Goal: Task Accomplishment & Management: Use online tool/utility

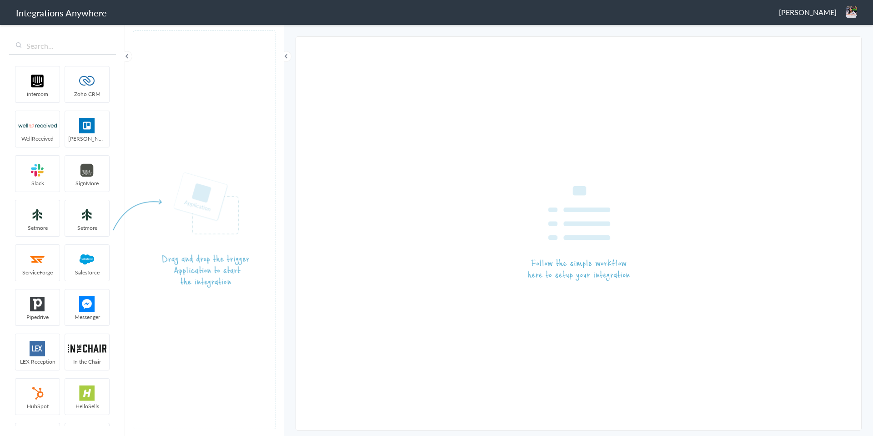
click at [153, 118] on article at bounding box center [204, 229] width 143 height 398
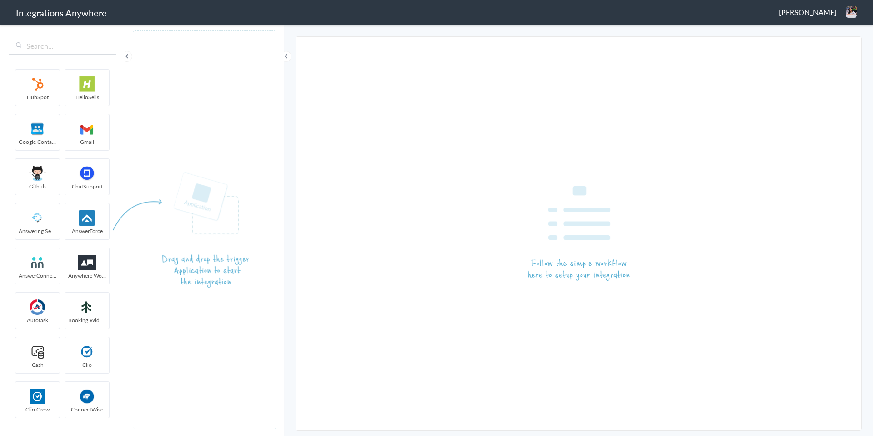
scroll to position [312, 0]
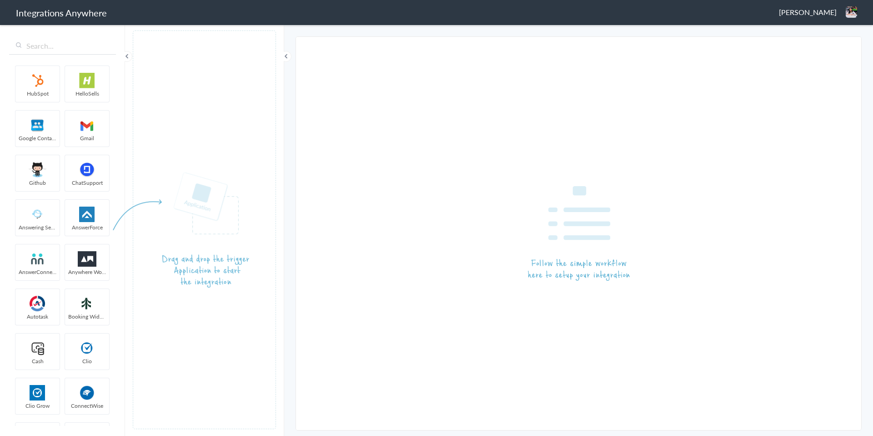
drag, startPoint x: 31, startPoint y: 272, endPoint x: 179, endPoint y: 134, distance: 202.7
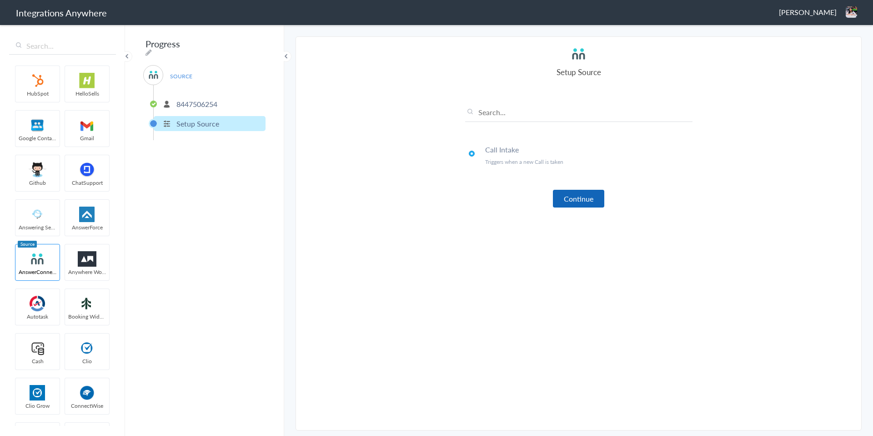
click at [567, 195] on button "Continue" at bounding box center [578, 199] width 51 height 18
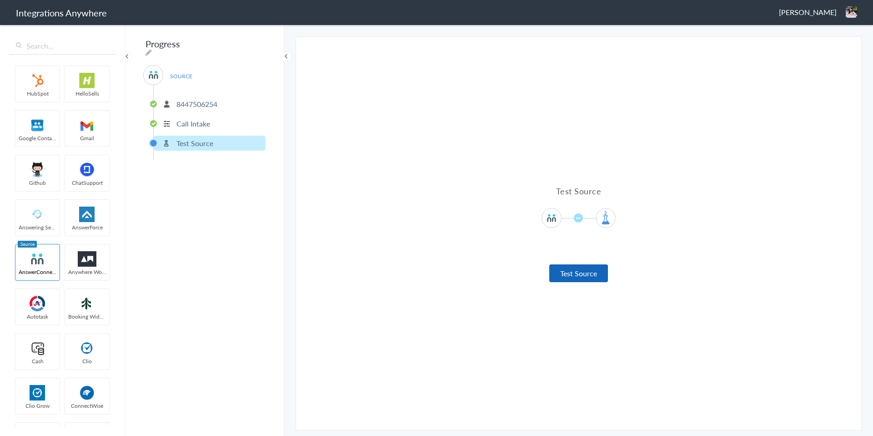
click at [568, 272] on button "Test Source" at bounding box center [578, 273] width 59 height 18
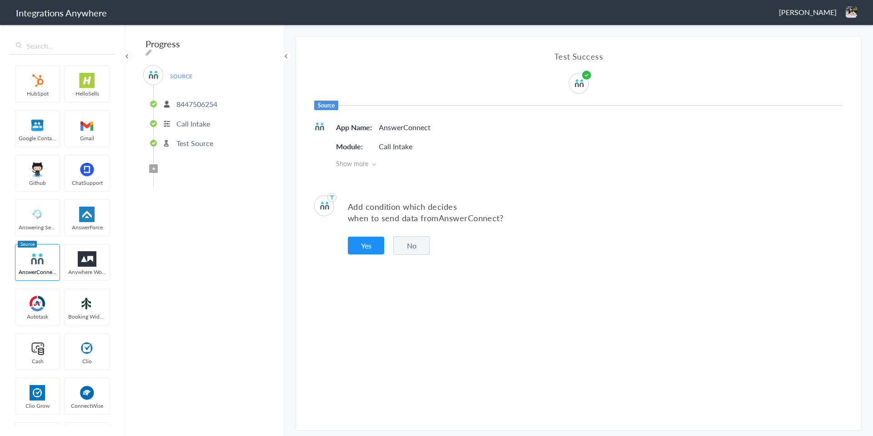
click at [410, 248] on button "No" at bounding box center [411, 245] width 36 height 19
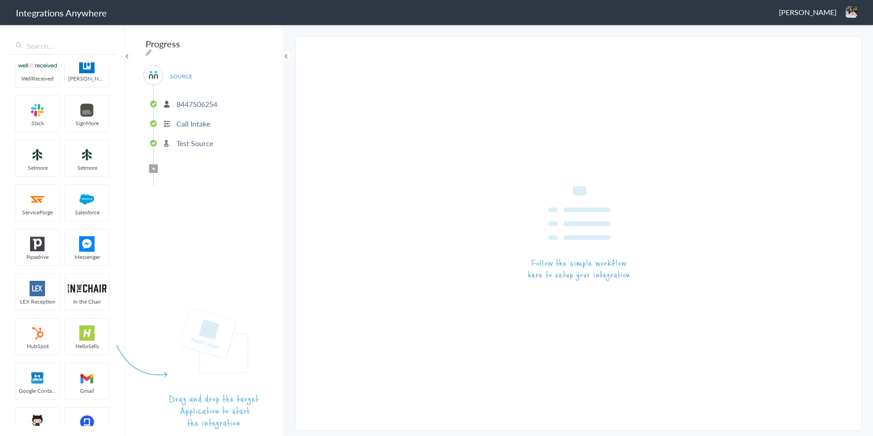
scroll to position [0, 0]
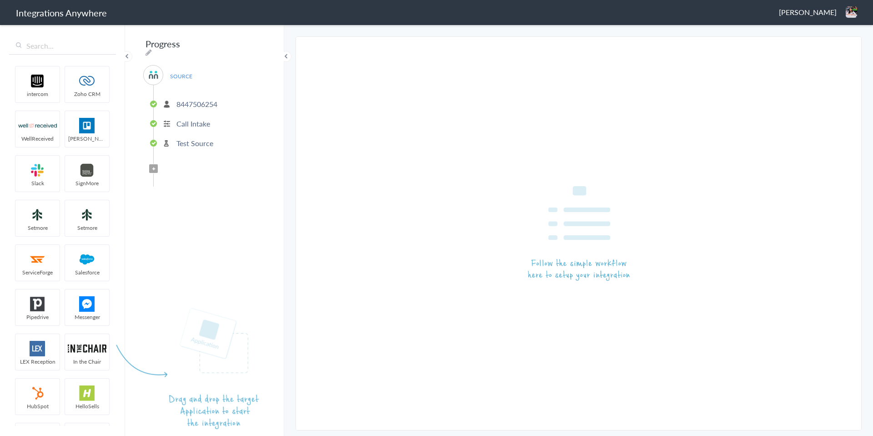
drag, startPoint x: 69, startPoint y: 79, endPoint x: 202, endPoint y: 234, distance: 204.8
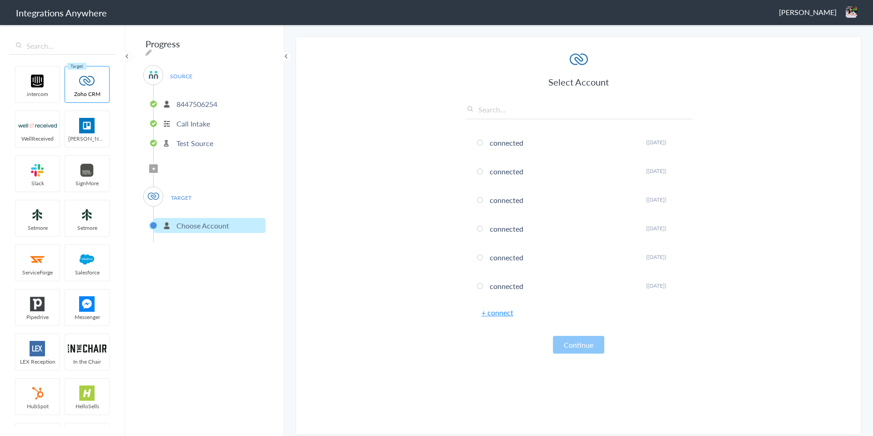
click at [492, 312] on link "+ connect" at bounding box center [498, 312] width 32 height 10
click at [499, 145] on li "connected Rename Delete (2 years ago)" at bounding box center [578, 143] width 227 height 24
click at [597, 346] on button "Continue" at bounding box center [578, 345] width 51 height 18
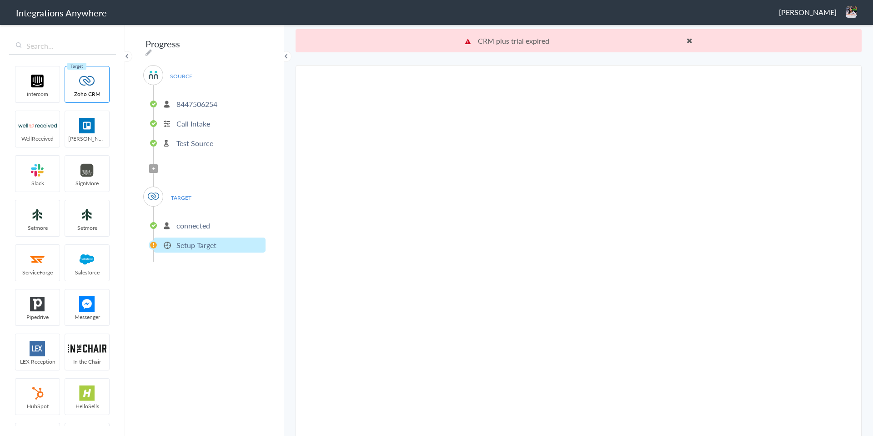
click at [205, 248] on li "Setup Target" at bounding box center [210, 244] width 112 height 15
click at [205, 240] on p "Setup Target" at bounding box center [196, 245] width 40 height 10
click at [176, 192] on span "TARGET" at bounding box center [181, 198] width 35 height 12
click at [189, 196] on span "TARGET" at bounding box center [181, 198] width 35 height 12
click at [182, 192] on span "TARGET" at bounding box center [181, 198] width 35 height 12
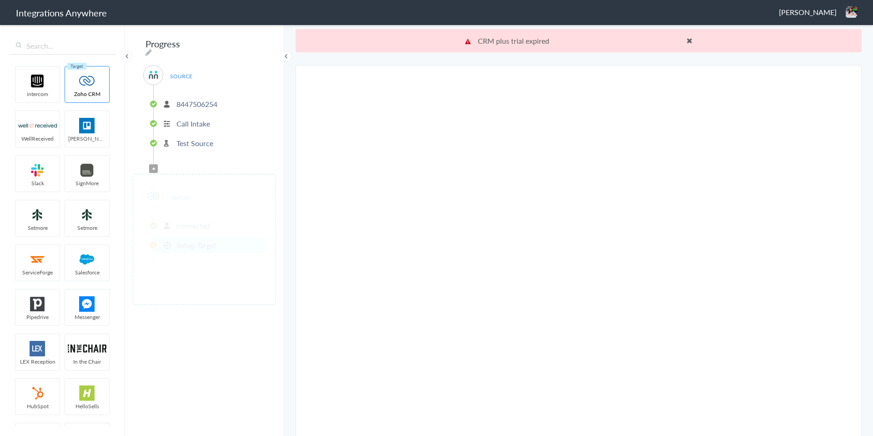
drag, startPoint x: 79, startPoint y: 213, endPoint x: 152, endPoint y: 211, distance: 72.8
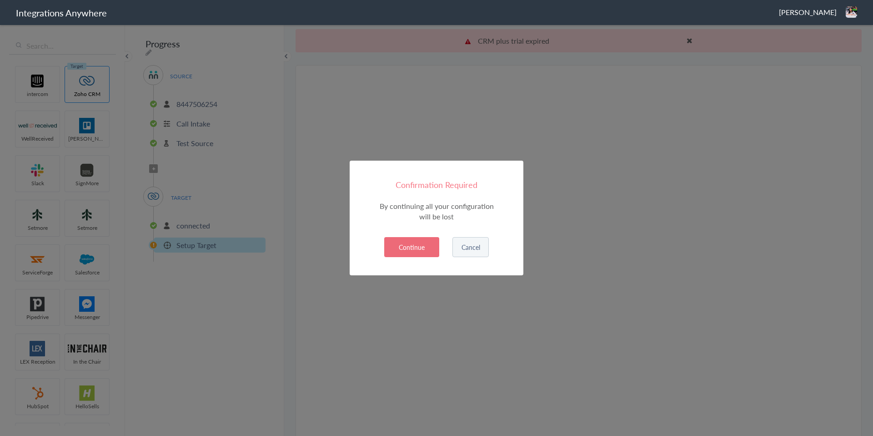
click at [394, 253] on button "Continue" at bounding box center [411, 247] width 55 height 20
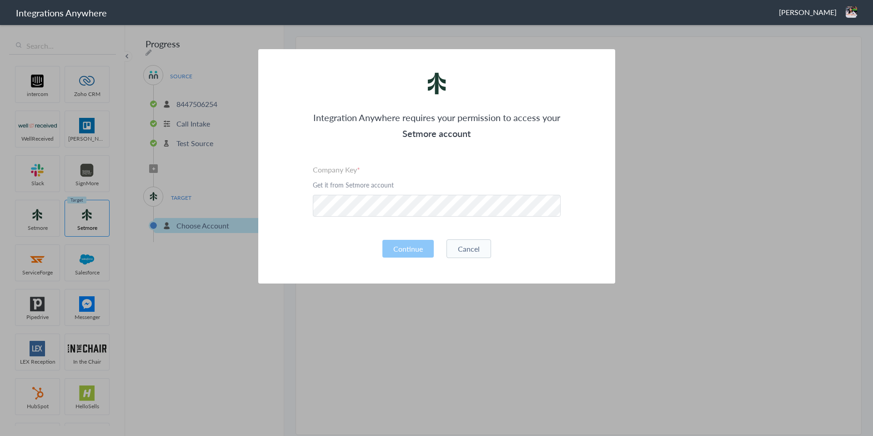
click at [464, 247] on button "Cancel" at bounding box center [469, 248] width 45 height 19
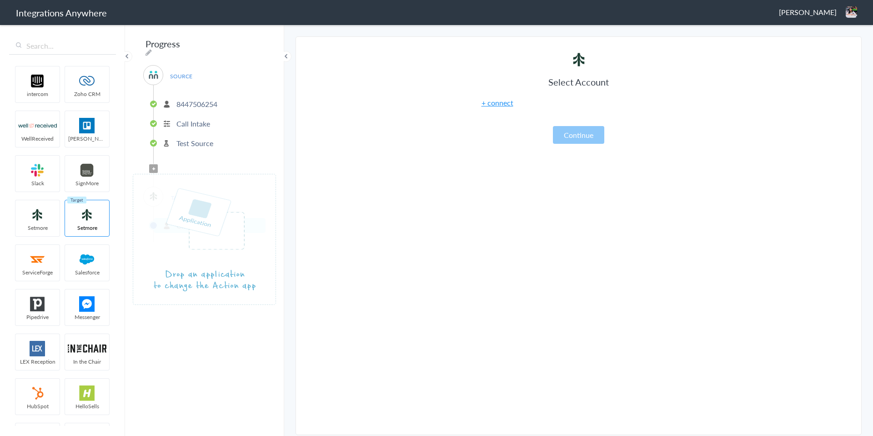
drag, startPoint x: 84, startPoint y: 257, endPoint x: 196, endPoint y: 216, distance: 119.5
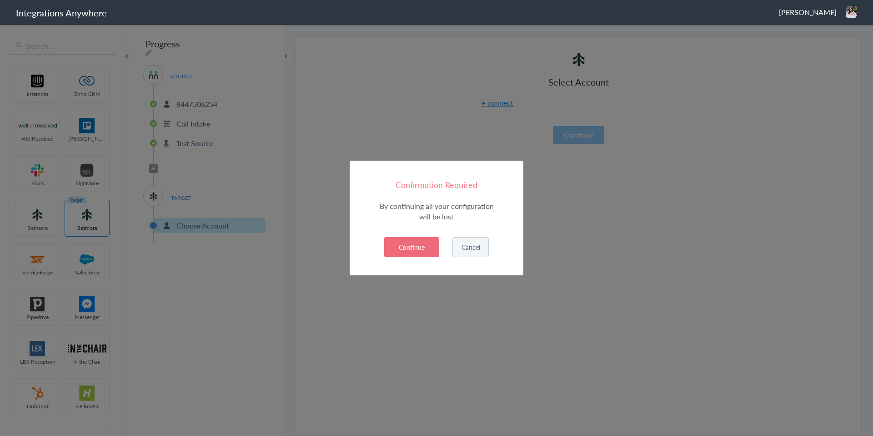
click at [398, 254] on button "Continue" at bounding box center [411, 247] width 55 height 20
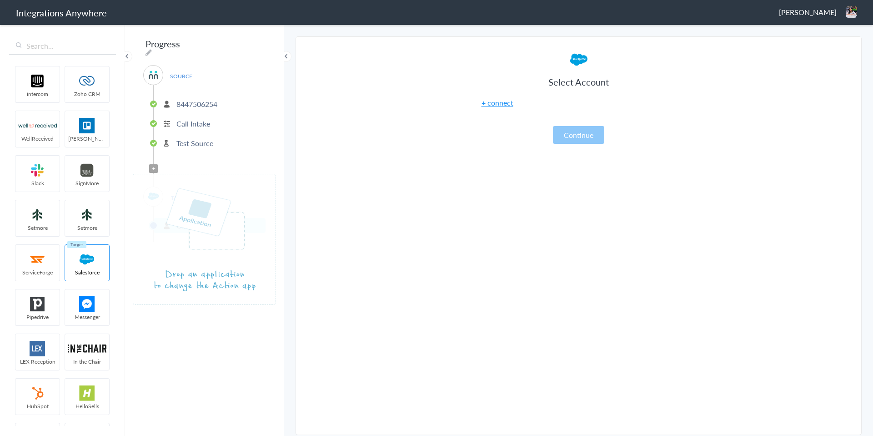
drag, startPoint x: 99, startPoint y: 95, endPoint x: 189, endPoint y: 237, distance: 168.1
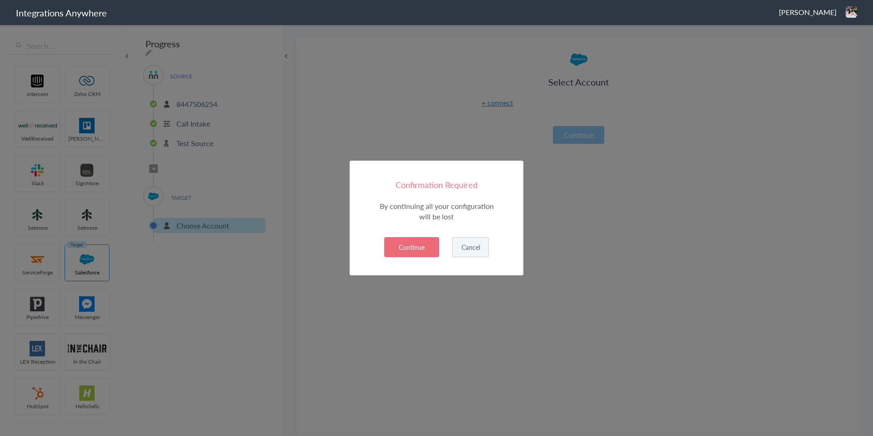
click at [401, 252] on button "Continue" at bounding box center [411, 247] width 55 height 20
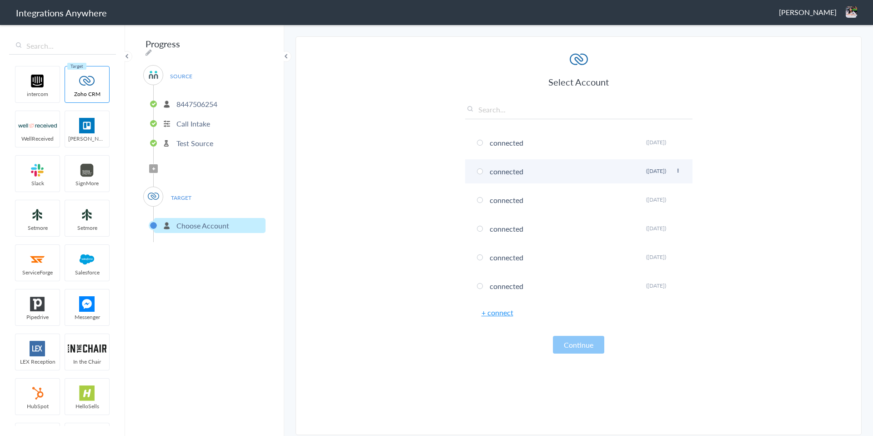
click at [491, 173] on li "connected Rename Delete (2 years ago)" at bounding box center [578, 171] width 227 height 24
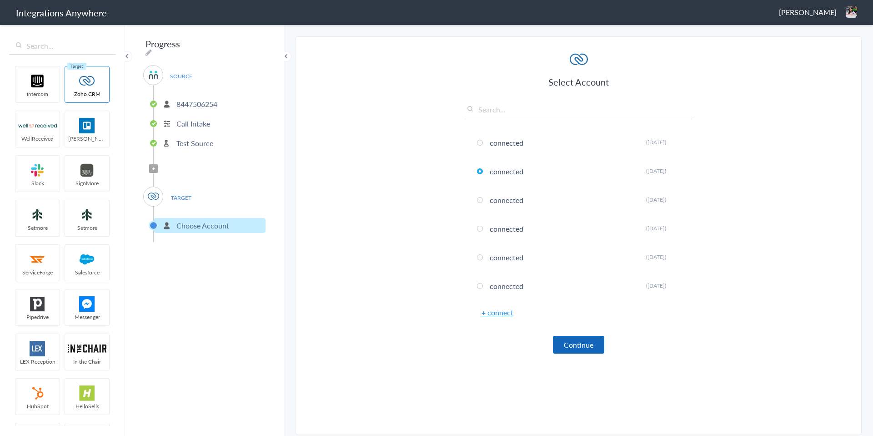
click at [568, 347] on button "Continue" at bounding box center [578, 345] width 51 height 18
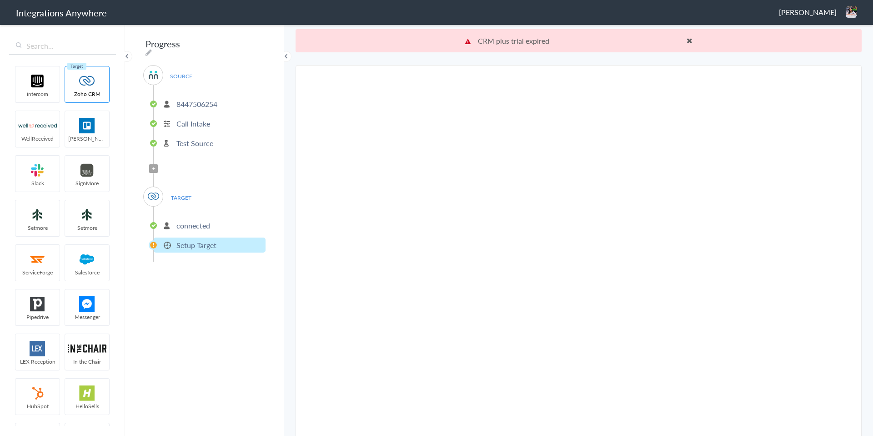
click at [691, 40] on span at bounding box center [690, 40] width 6 height 7
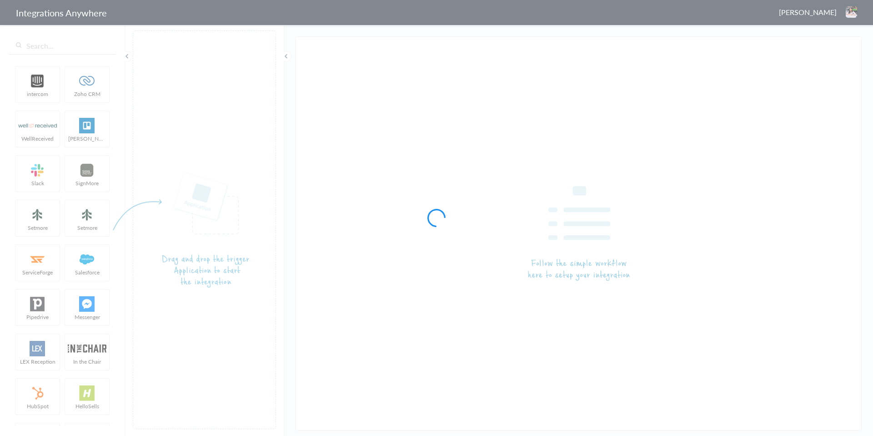
type input "Answering Service - Slack"
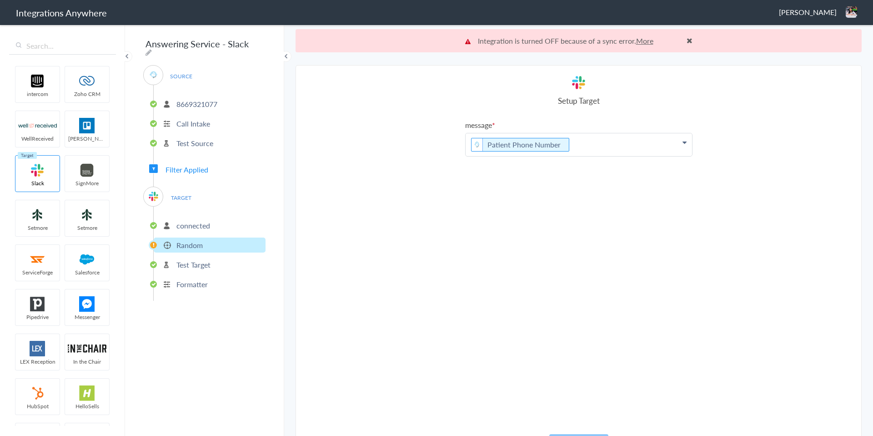
click at [213, 102] on p "8669321077" at bounding box center [196, 104] width 41 height 10
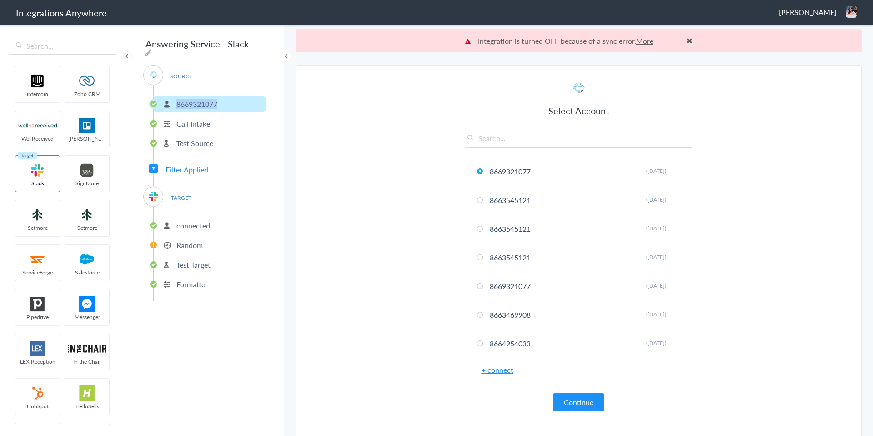
drag, startPoint x: 174, startPoint y: 103, endPoint x: 224, endPoint y: 102, distance: 50.0
click at [224, 102] on li "8669321077" at bounding box center [210, 103] width 112 height 15
copy p "8669321077"
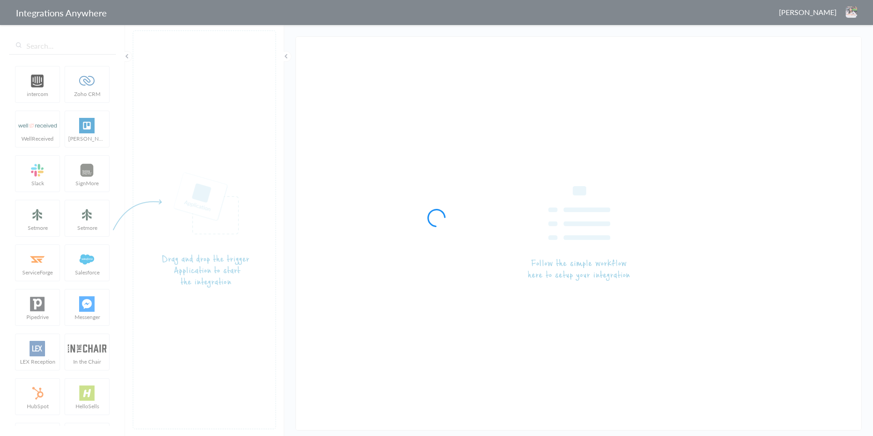
type input "Answering Service - Slack"
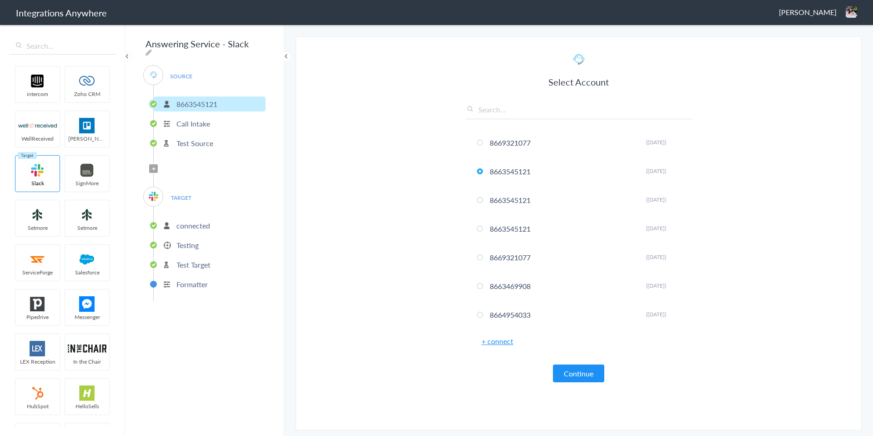
click at [187, 237] on li "Testing" at bounding box center [210, 244] width 112 height 15
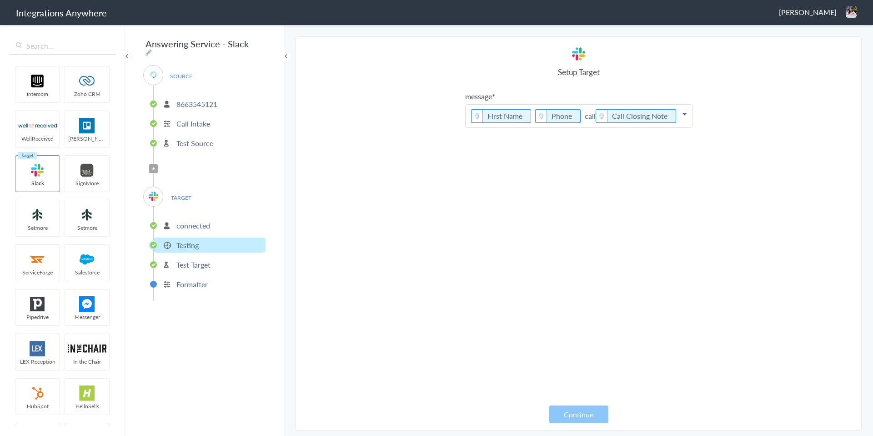
click at [194, 259] on p "Test Target" at bounding box center [193, 264] width 34 height 10
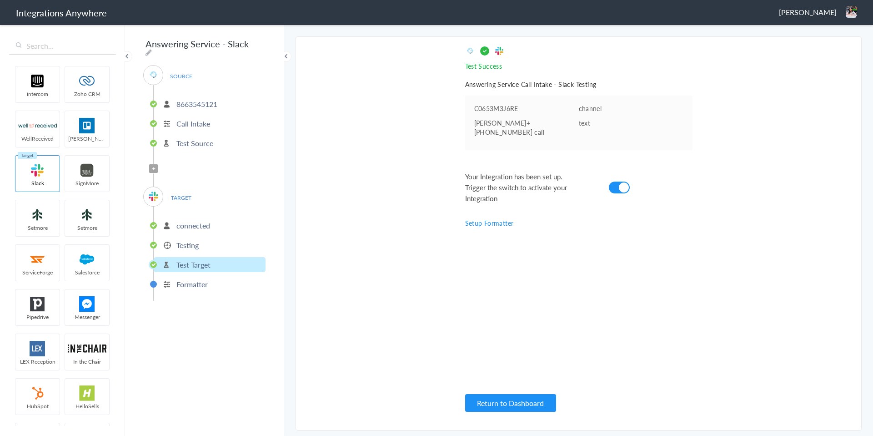
click at [194, 246] on p "Testing" at bounding box center [187, 245] width 22 height 10
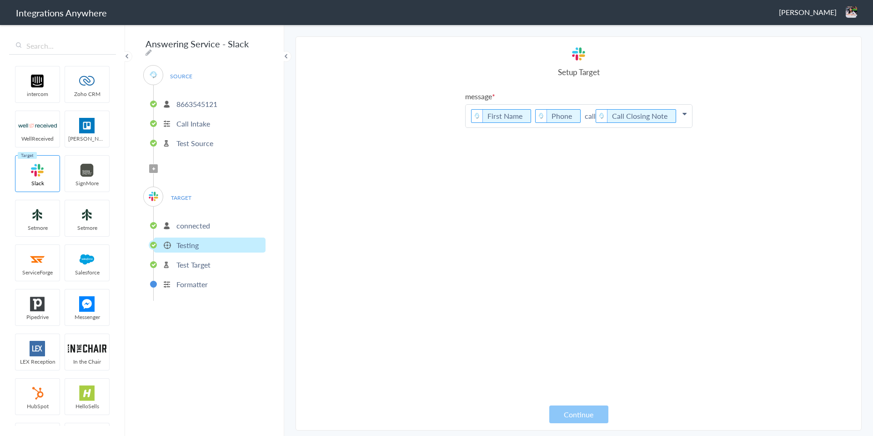
click at [685, 115] on icon at bounding box center [685, 113] width 4 height 7
click at [704, 115] on section "Select Account 8669321077 Rename Delete (2 years ago) 8663545121 Rename Delete …" at bounding box center [579, 233] width 566 height 394
click at [200, 264] on p "Test Target" at bounding box center [193, 264] width 34 height 10
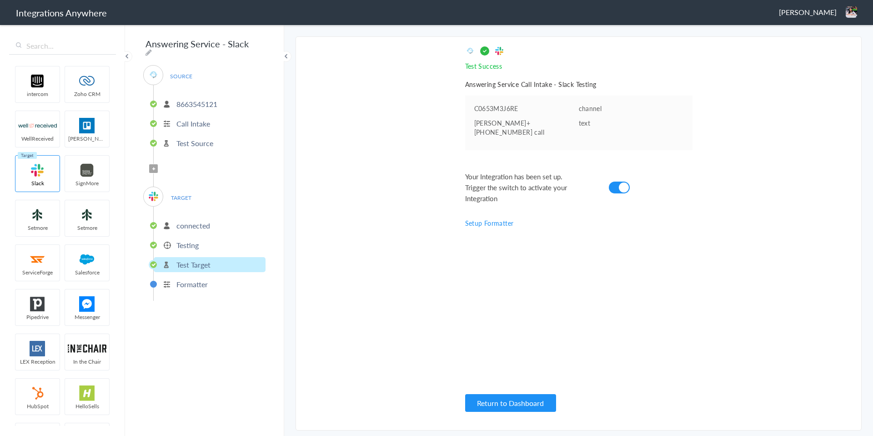
click at [203, 282] on p "Formatter" at bounding box center [191, 284] width 31 height 10
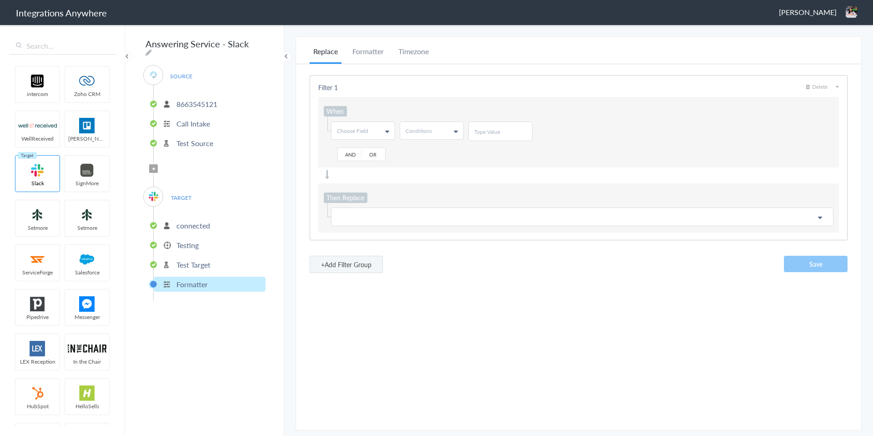
click at [206, 259] on p "Test Target" at bounding box center [193, 264] width 34 height 10
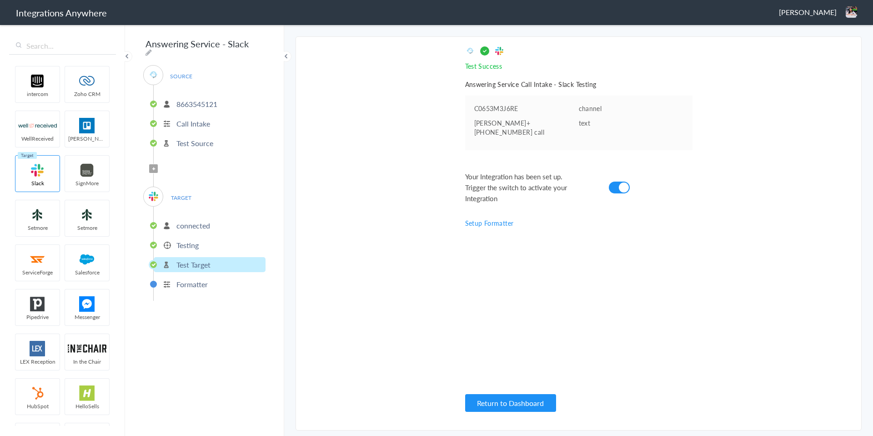
click at [206, 232] on ul "connected Testing Test Target Formatter" at bounding box center [209, 254] width 112 height 94
click at [207, 220] on p "connected" at bounding box center [193, 225] width 34 height 10
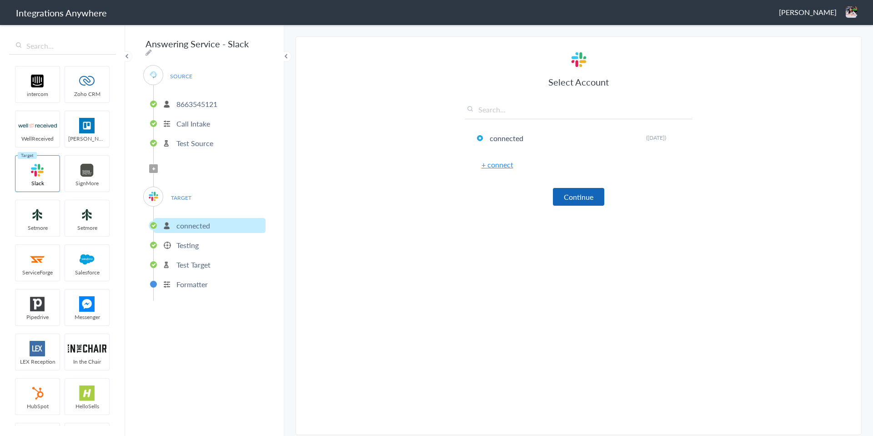
click at [572, 194] on button "Continue" at bounding box center [578, 197] width 51 height 18
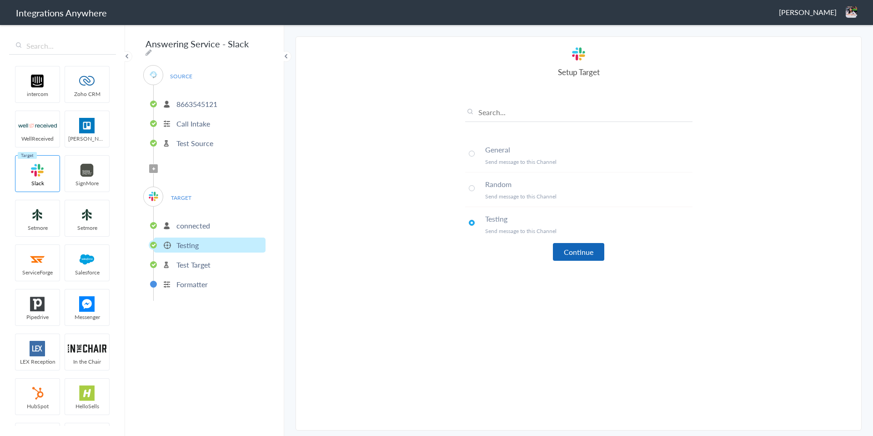
click at [565, 250] on button "Continue" at bounding box center [578, 252] width 51 height 18
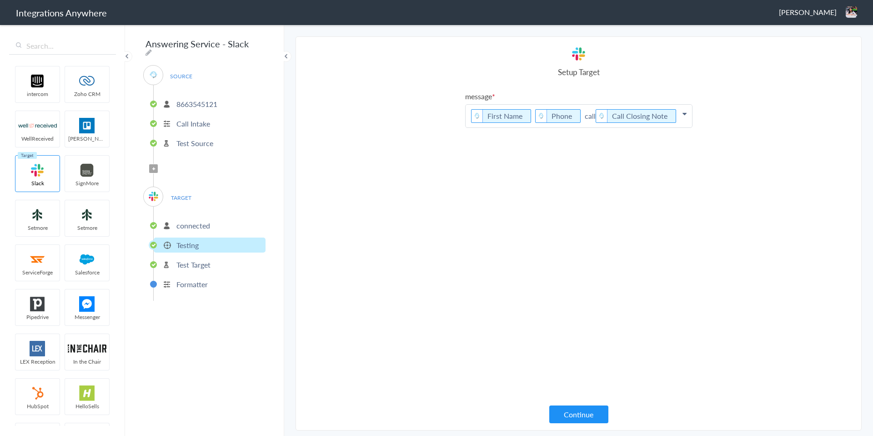
click at [680, 116] on p "First Name Phone call Call Closing Note" at bounding box center [579, 116] width 227 height 23
click at [509, 147] on link "Address 1" at bounding box center [579, 155] width 227 height 20
click at [547, 127] on p "First Name Phone call Call Closing Note Address 1" at bounding box center [579, 124] width 227 height 38
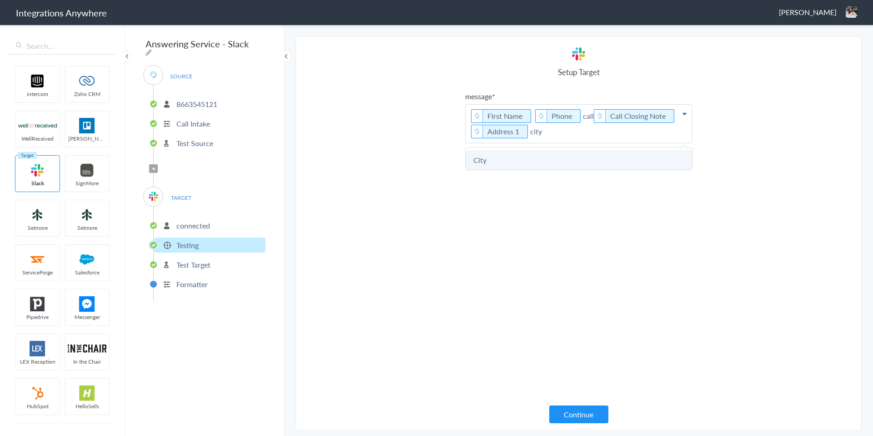
click at [519, 157] on link "City" at bounding box center [579, 160] width 227 height 20
click at [575, 131] on p "First Name Phone call Call Closing Note Address 1 City" at bounding box center [579, 124] width 227 height 38
click at [546, 163] on link "Province" at bounding box center [579, 160] width 227 height 20
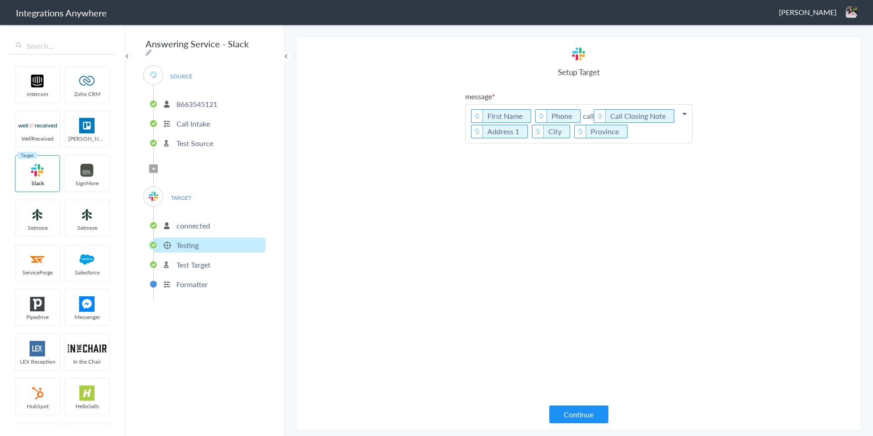
click at [640, 131] on p "First Name Phone call Call Closing Note Address 1 City Province" at bounding box center [579, 124] width 227 height 38
click at [612, 156] on link "Zip Code" at bounding box center [579, 160] width 227 height 20
click at [606, 234] on div "message First Name Phone call Call Closing Note Address 1 City Province Zip Cod…" at bounding box center [578, 249] width 227 height 316
click at [576, 424] on section "Select Account 8669321077 Rename Delete (2 years ago) 8663545121 Rename Delete …" at bounding box center [579, 233] width 566 height 394
click at [575, 418] on button "Continue" at bounding box center [578, 414] width 59 height 18
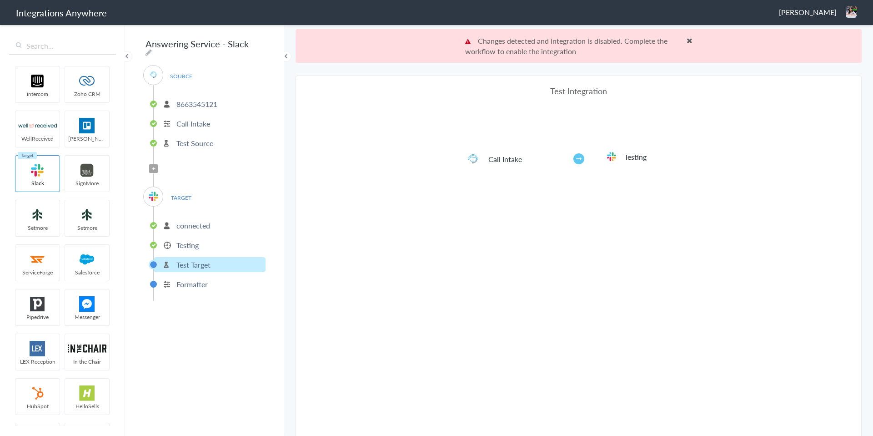
scroll to position [34, 0]
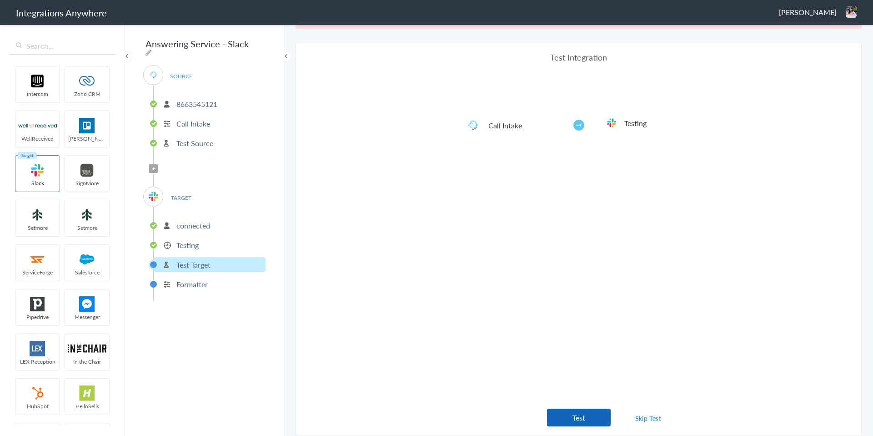
click at [587, 413] on button "Test" at bounding box center [579, 417] width 64 height 18
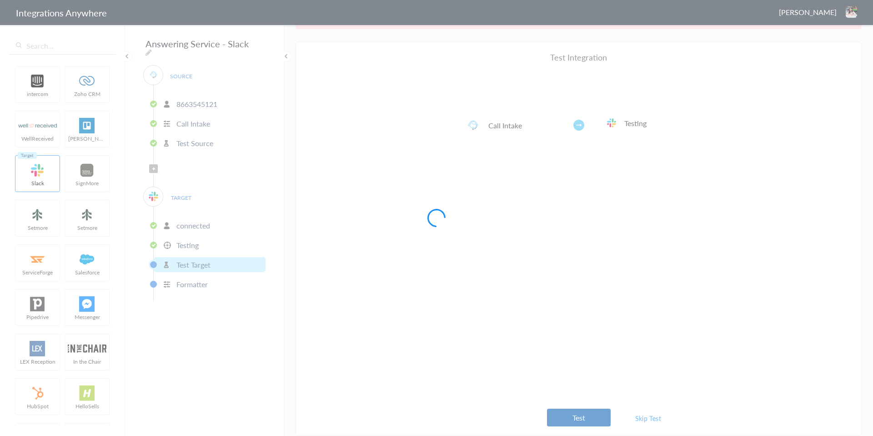
scroll to position [0, 0]
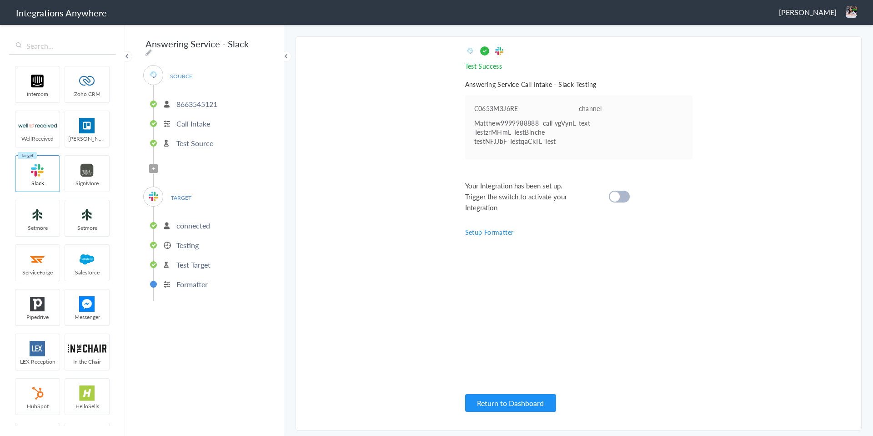
click at [613, 195] on cite at bounding box center [615, 197] width 10 height 10
click at [152, 49] on icon at bounding box center [149, 52] width 6 height 7
click at [218, 45] on input "Answering Service - Slack" at bounding box center [199, 43] width 112 height 17
paste input "8663545121"
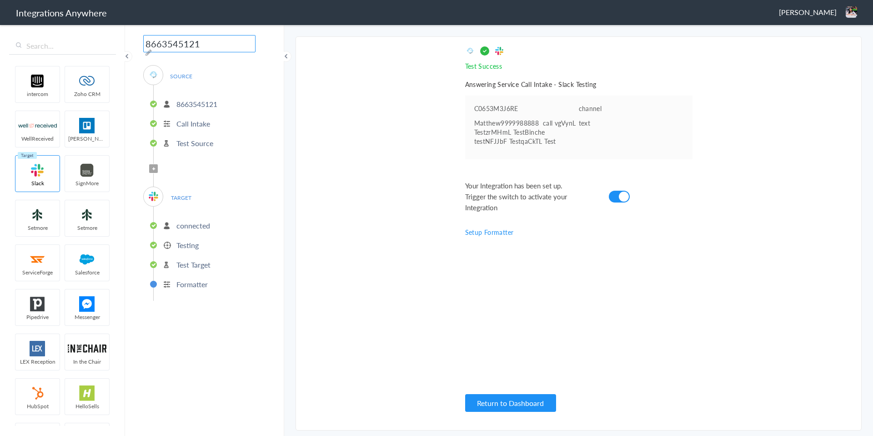
scroll to position [0, 0]
type input "8663545121"
click at [424, 295] on section "Select Account 8669321077 Rename Delete (2 years ago) 8663545121 Rename Delete …" at bounding box center [579, 233] width 566 height 394
click at [518, 401] on button "Return to Dashboard" at bounding box center [510, 403] width 91 height 18
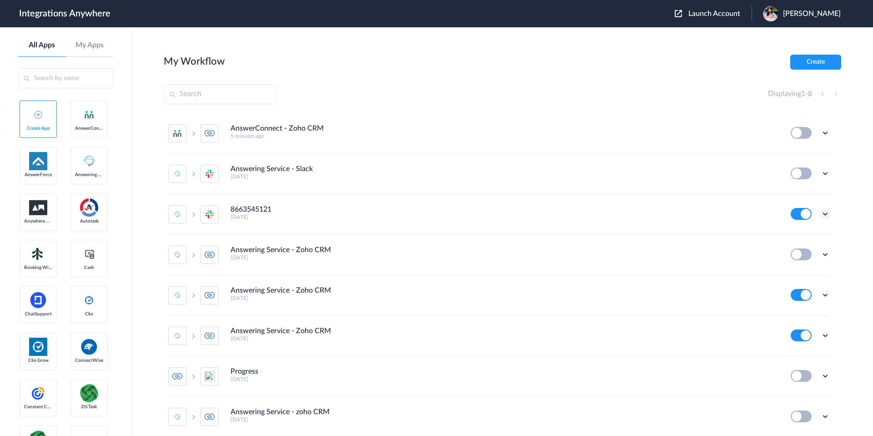
click at [825, 215] on icon at bounding box center [825, 213] width 9 height 9
click at [799, 255] on link "Task history" at bounding box center [800, 251] width 44 height 6
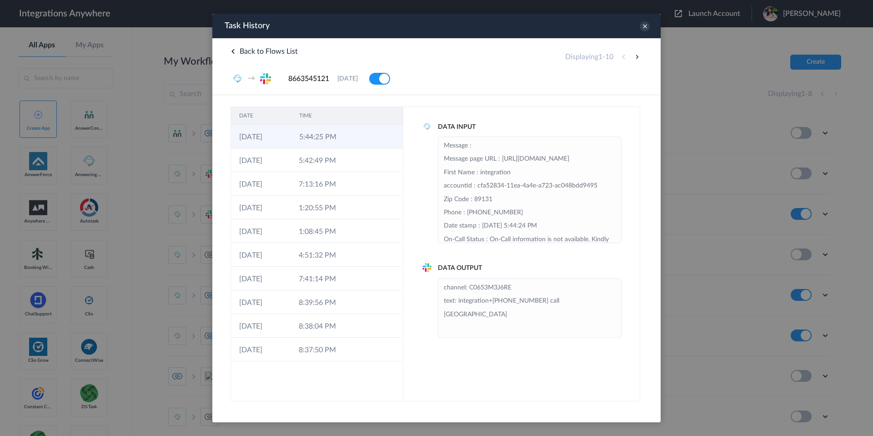
click at [336, 146] on td "5:44:25 PM" at bounding box center [321, 137] width 60 height 24
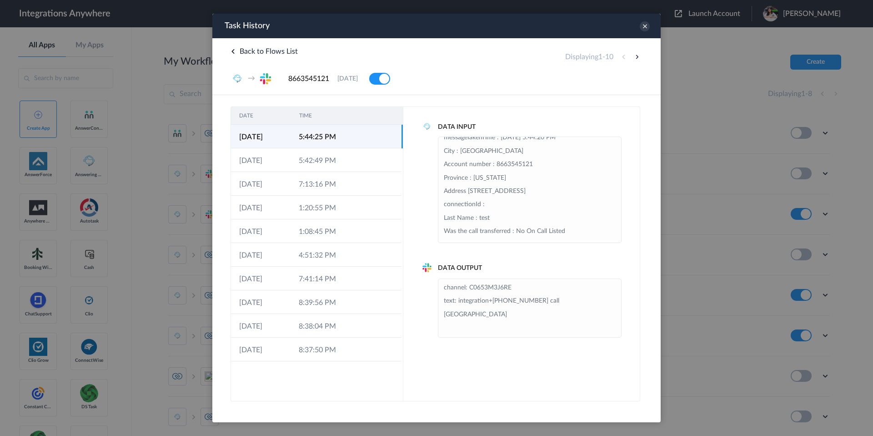
scroll to position [200, 0]
click at [485, 213] on li "Message : Message page URL : https://my.answerforce.app/inbound/accountId/aeb06…" at bounding box center [530, 93] width 172 height 307
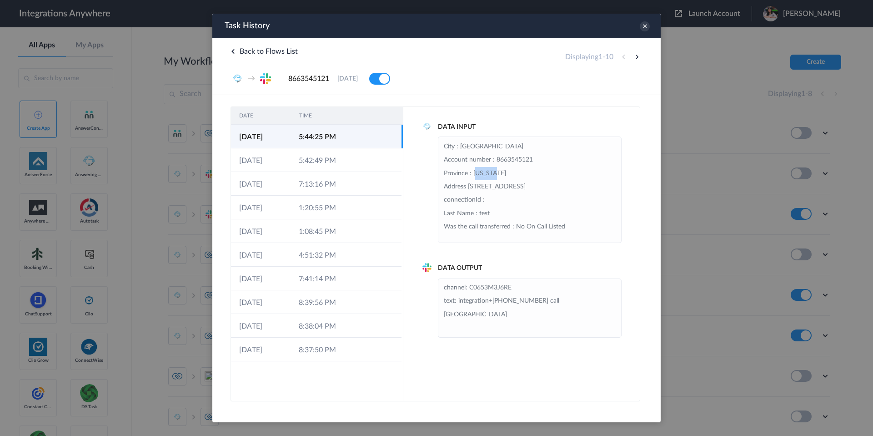
click at [485, 213] on li "Message : Message page URL : https://my.answerforce.app/inbound/accountId/aeb06…" at bounding box center [530, 93] width 172 height 307
click at [646, 29] on icon at bounding box center [645, 26] width 10 height 10
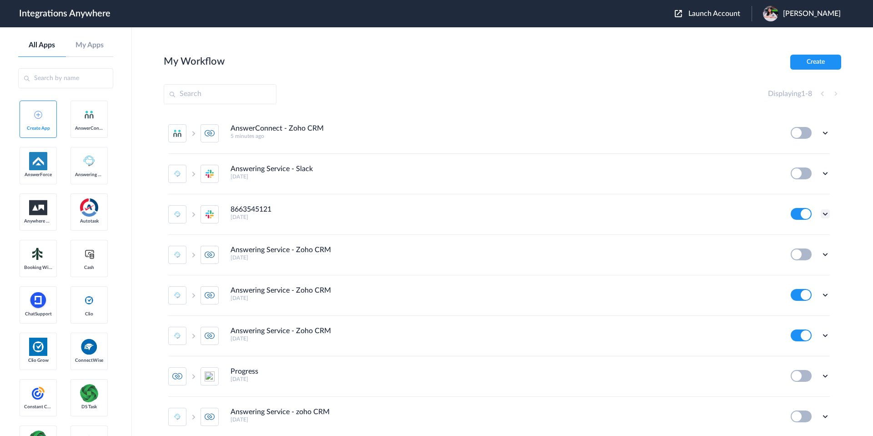
click at [823, 213] on icon at bounding box center [825, 213] width 9 height 9
click at [801, 248] on link "Task history" at bounding box center [800, 251] width 44 height 6
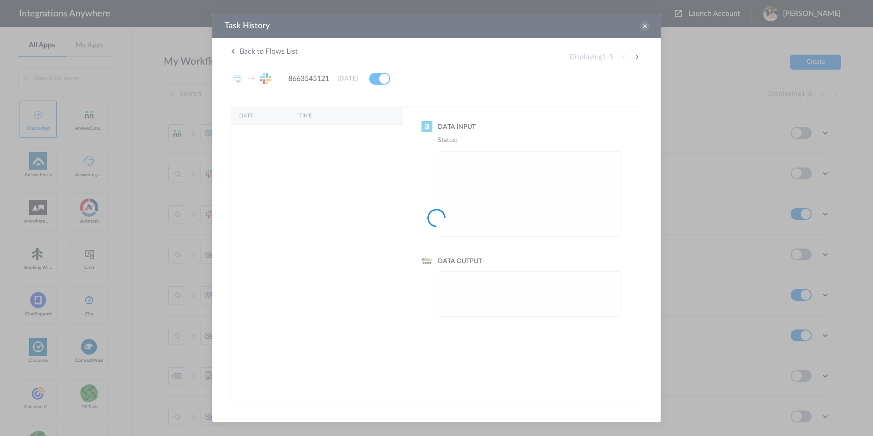
scroll to position [0, 0]
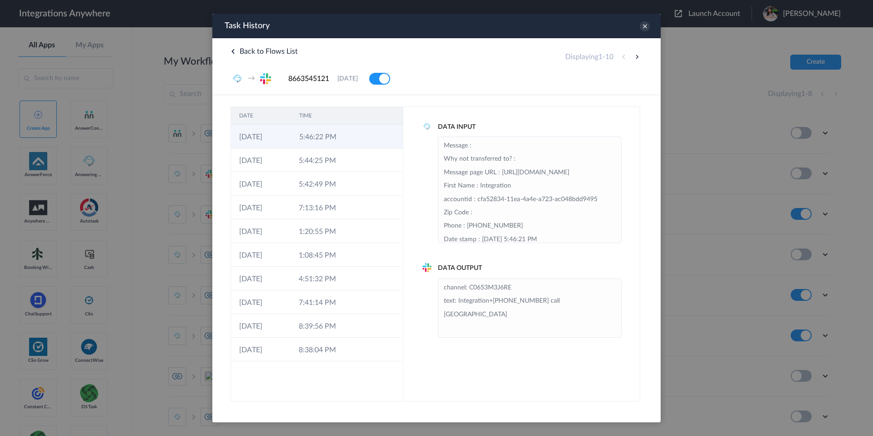
click at [322, 143] on td "5:46:22 PM" at bounding box center [321, 137] width 60 height 24
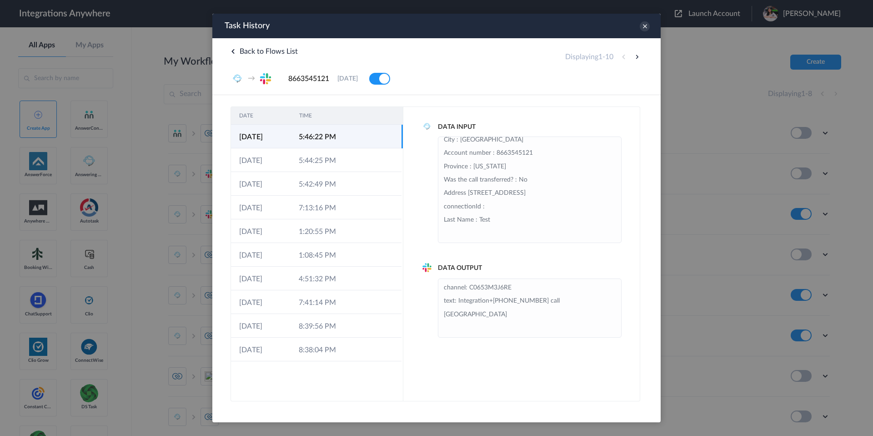
scroll to position [247, 0]
click at [484, 169] on li "Message : Why not transferred to? : Message page URL : https://my.answerforce.a…" at bounding box center [530, 86] width 172 height 307
click at [643, 27] on icon at bounding box center [645, 26] width 10 height 10
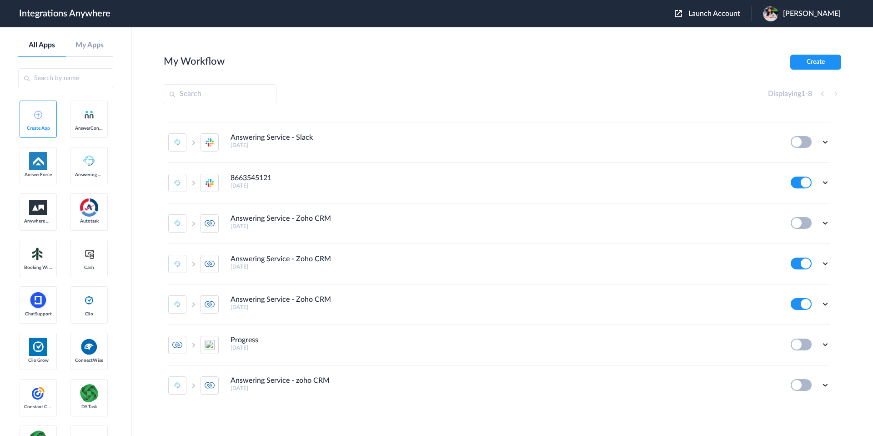
scroll to position [36, 0]
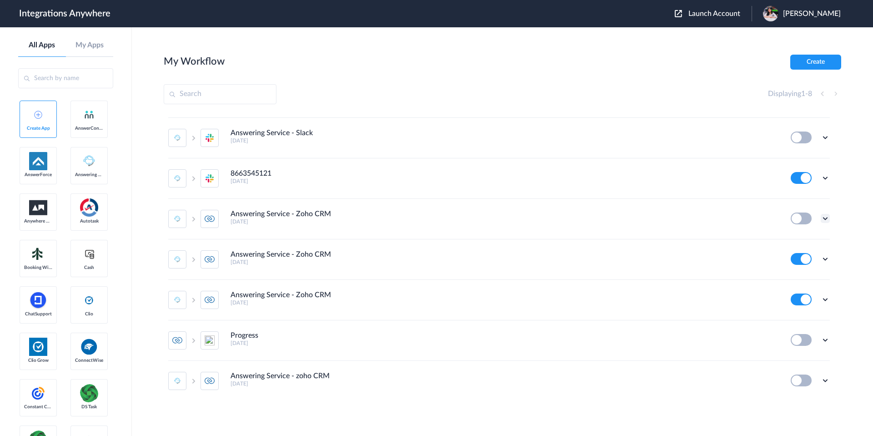
click at [822, 220] on icon at bounding box center [825, 218] width 9 height 9
click at [802, 251] on li "Task history" at bounding box center [800, 256] width 59 height 17
click at [822, 302] on icon at bounding box center [825, 299] width 9 height 9
click at [798, 334] on link "Task history" at bounding box center [800, 337] width 44 height 6
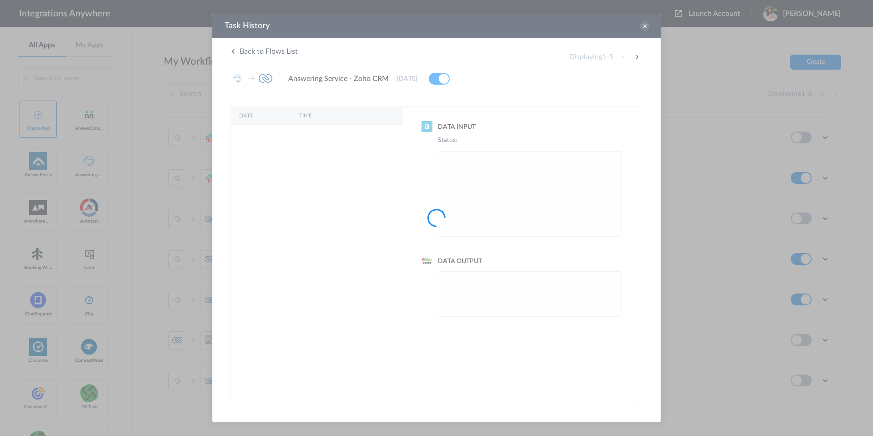
scroll to position [0, 0]
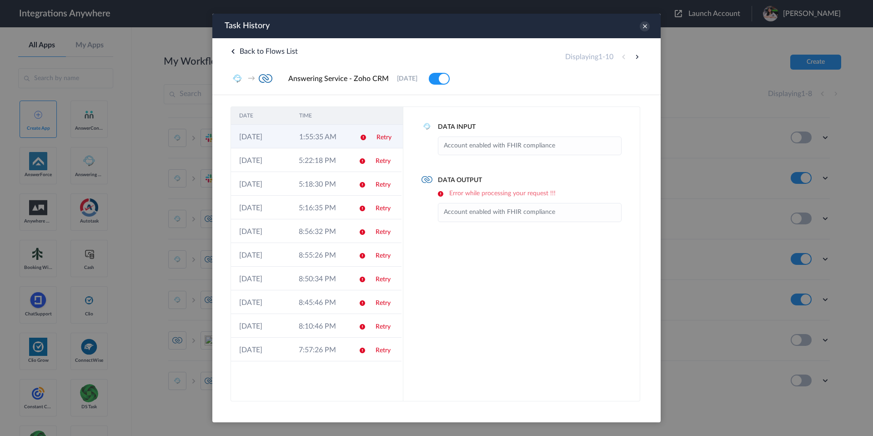
click at [332, 132] on td "1:55:35 AM" at bounding box center [321, 137] width 60 height 24
